Goal: Task Accomplishment & Management: Use online tool/utility

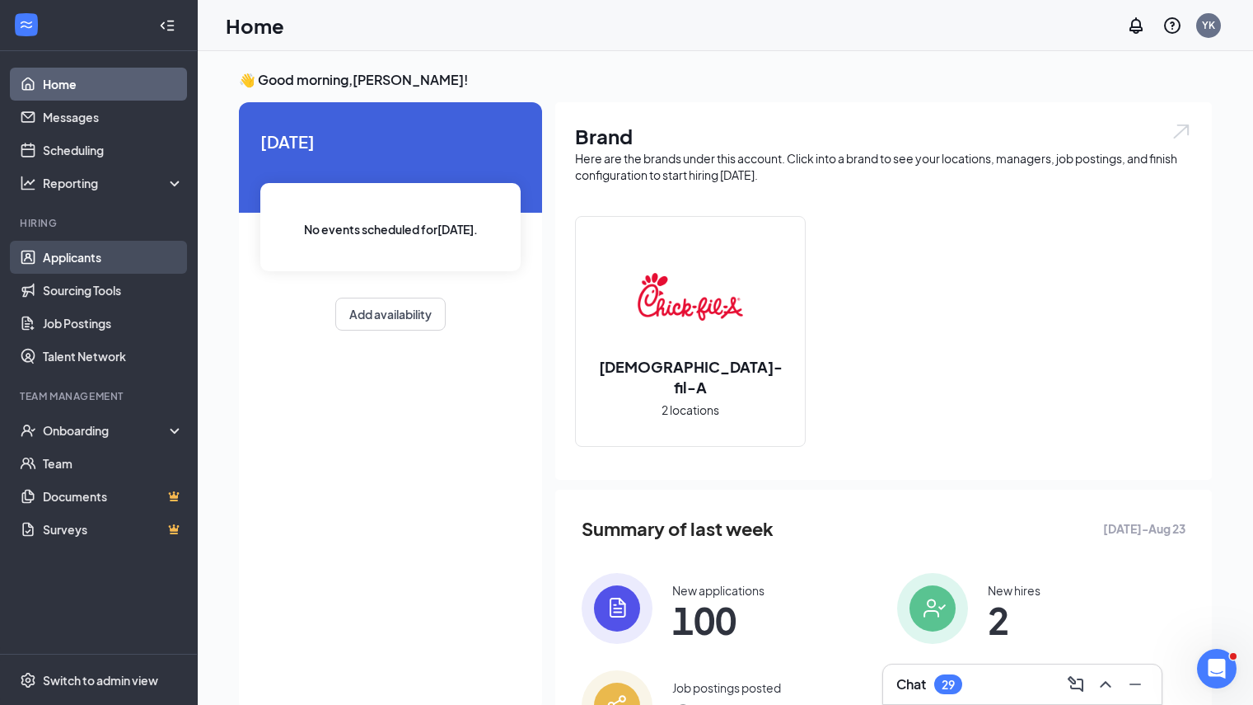
click at [66, 258] on link "Applicants" at bounding box center [113, 257] width 141 height 33
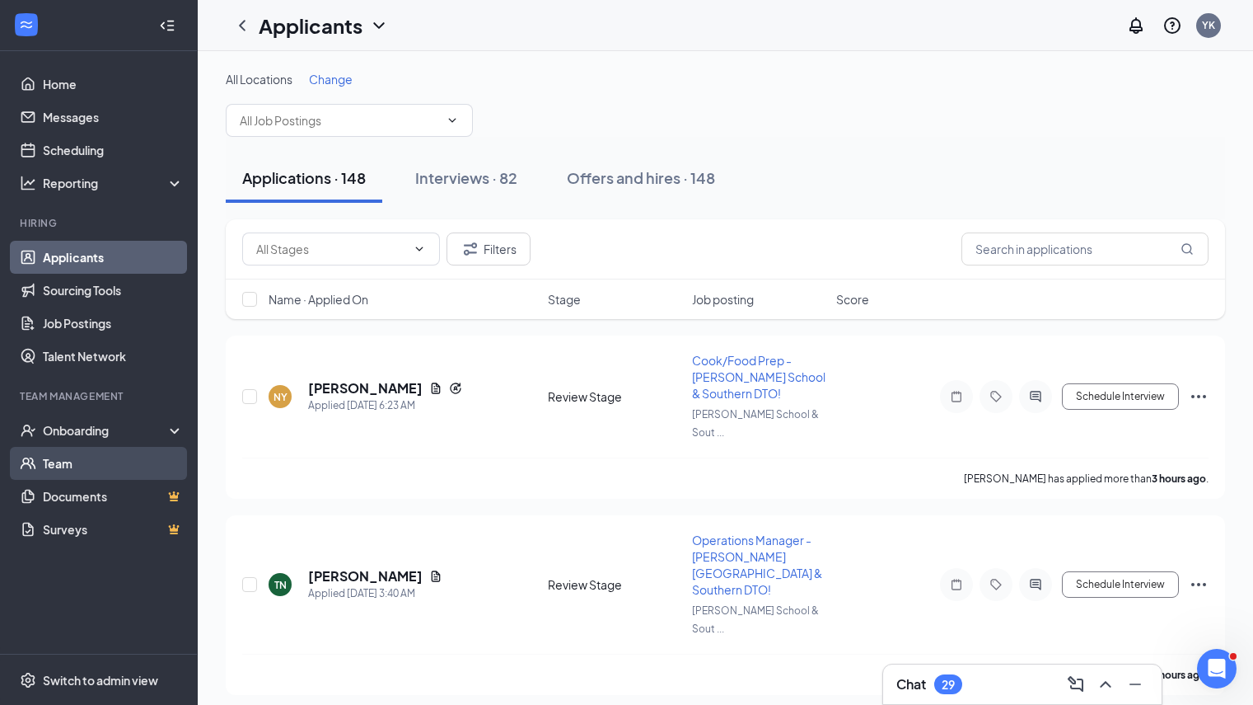
click at [58, 466] on link "Team" at bounding box center [113, 463] width 141 height 33
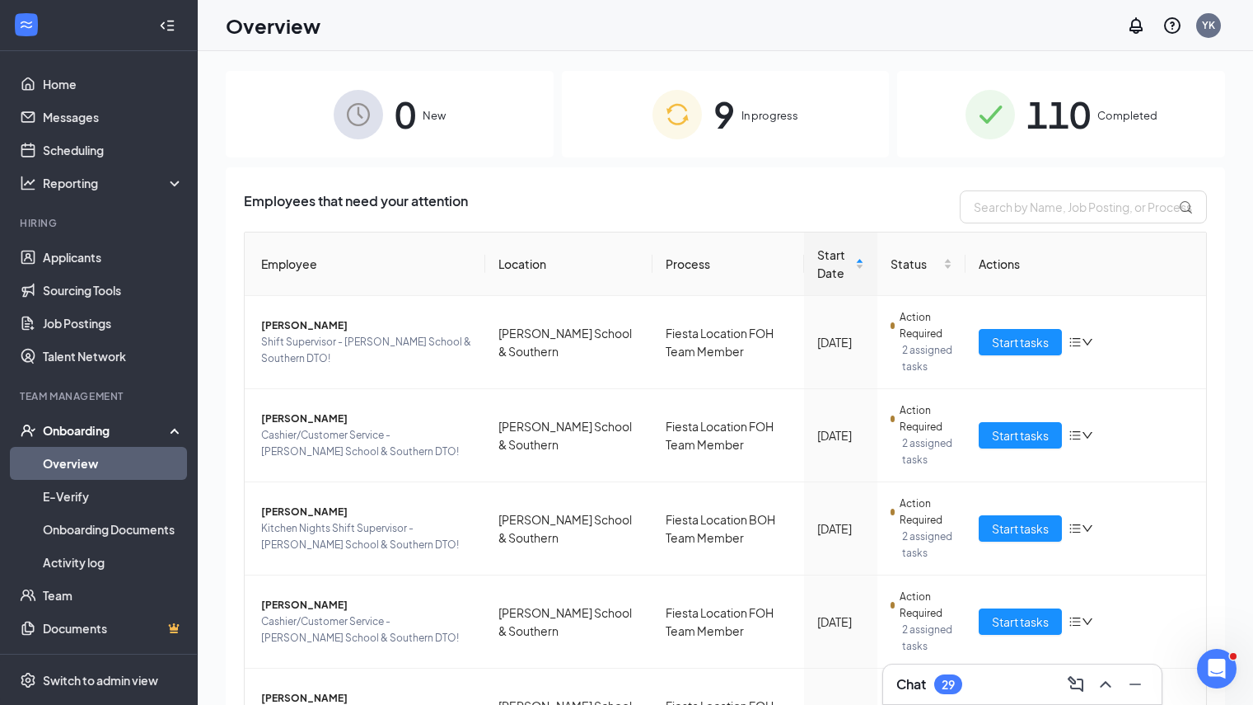
click at [743, 119] on span "In progress" at bounding box center [770, 115] width 57 height 16
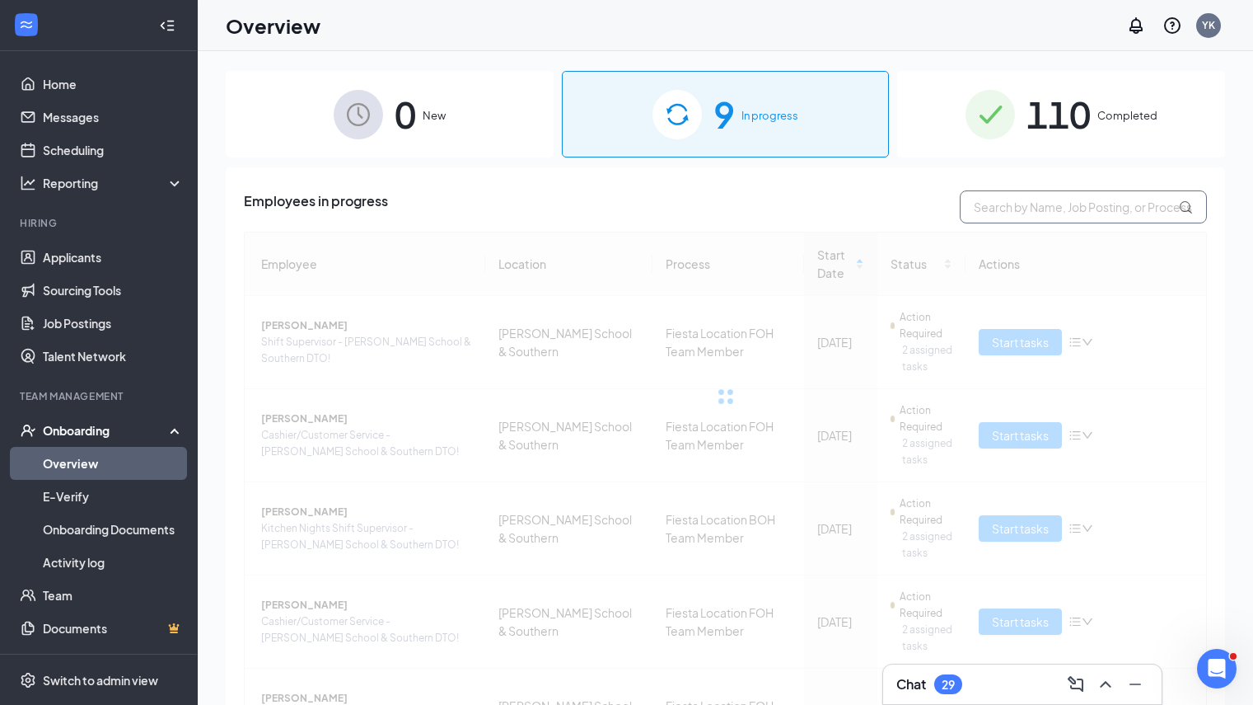
click at [1021, 206] on input "text" at bounding box center [1083, 206] width 247 height 33
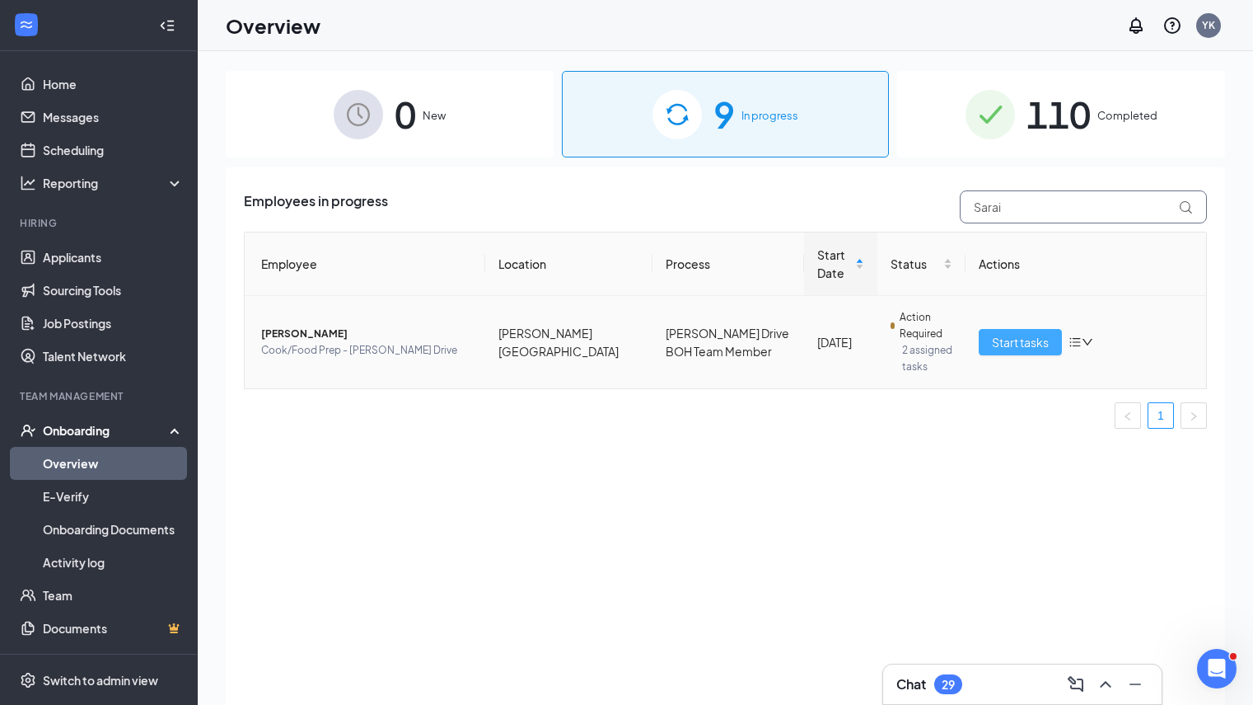
type input "Sarai"
click at [1001, 341] on span "Start tasks" at bounding box center [1020, 342] width 57 height 18
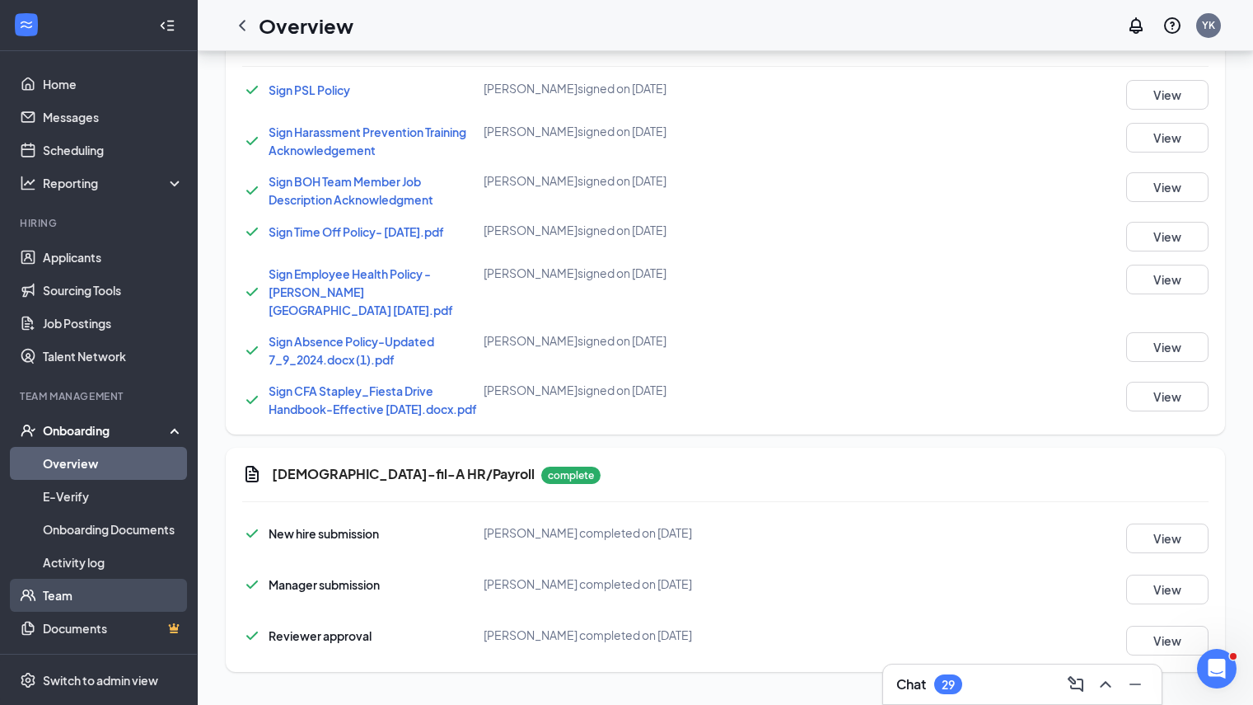
click at [71, 596] on link "Team" at bounding box center [113, 595] width 141 height 33
